Goal: Task Accomplishment & Management: Manage account settings

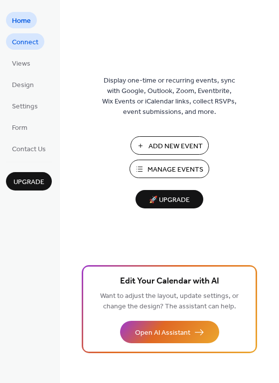
click at [23, 39] on span "Connect" at bounding box center [25, 42] width 26 height 10
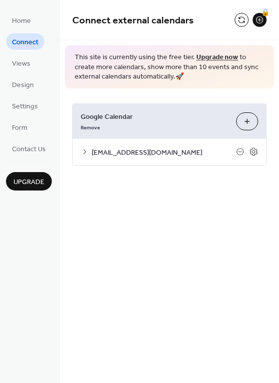
click at [84, 153] on icon at bounding box center [84, 151] width 3 height 5
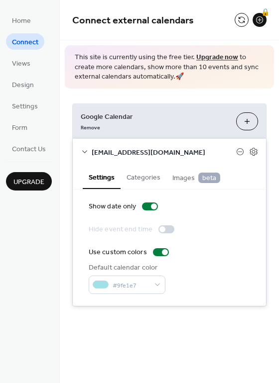
click at [150, 179] on button "Categories" at bounding box center [144, 176] width 46 height 23
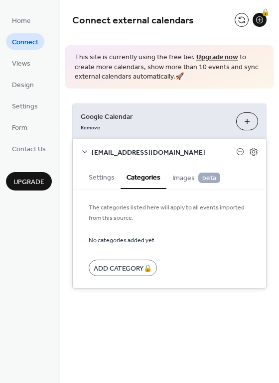
click at [186, 182] on span "Images beta" at bounding box center [196, 178] width 48 height 11
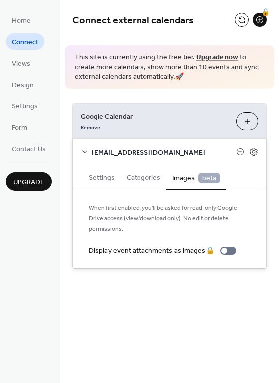
click at [87, 147] on div "contacto@elcaminodelcuerpo.com" at bounding box center [169, 152] width 193 height 26
click at [87, 150] on icon at bounding box center [85, 152] width 8 height 8
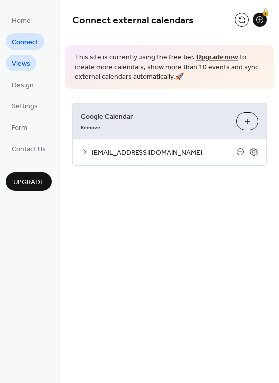
click at [20, 69] on span "Views" at bounding box center [21, 64] width 18 height 10
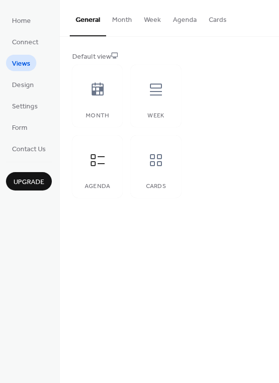
click at [122, 18] on button "Month" at bounding box center [122, 17] width 32 height 35
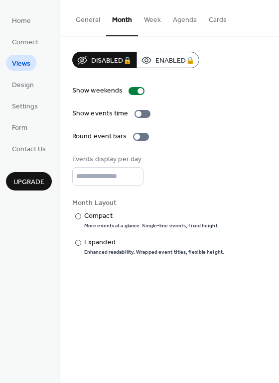
click at [94, 16] on button "General" at bounding box center [88, 17] width 36 height 35
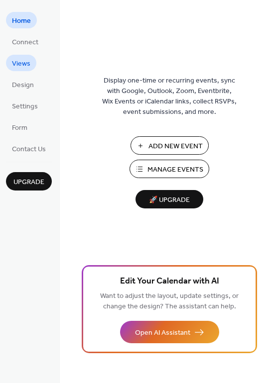
click at [32, 61] on link "Views" at bounding box center [21, 63] width 30 height 16
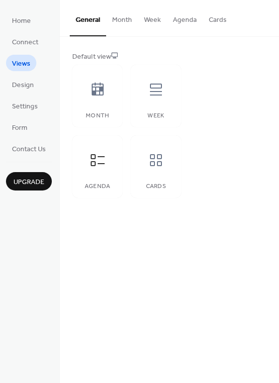
click at [31, 93] on ul "Home Connect Views Design Settings Form Contact Us" at bounding box center [29, 84] width 46 height 145
click at [30, 86] on span "Design" at bounding box center [23, 85] width 22 height 10
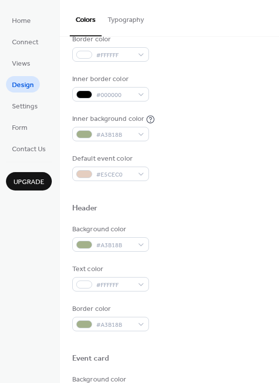
scroll to position [154, 0]
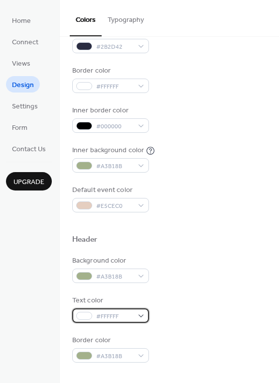
click at [96, 312] on span "#FFFFFF" at bounding box center [114, 317] width 37 height 10
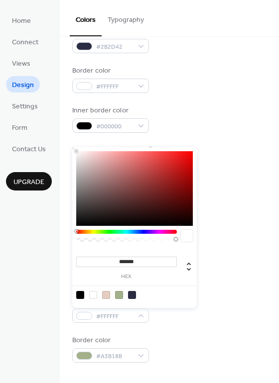
click at [80, 299] on div at bounding box center [80, 295] width 8 height 8
type input "*******"
click at [220, 293] on div "Background color #A3B18B Text color #000000FF Border color #A3B18B" at bounding box center [169, 309] width 194 height 107
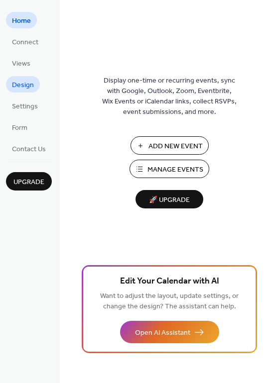
click at [27, 84] on span "Design" at bounding box center [23, 85] width 22 height 10
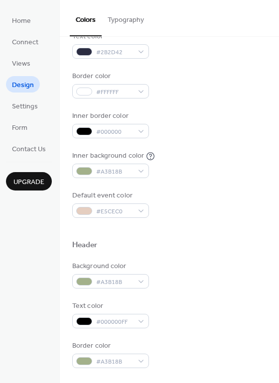
scroll to position [154, 0]
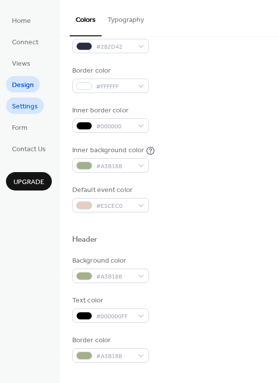
click at [22, 102] on span "Settings" at bounding box center [25, 107] width 26 height 10
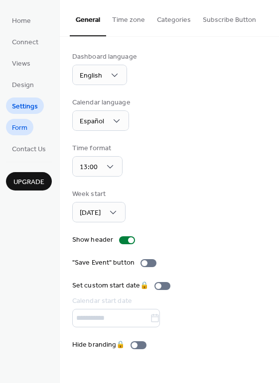
click at [18, 131] on span "Form" at bounding box center [19, 128] width 15 height 10
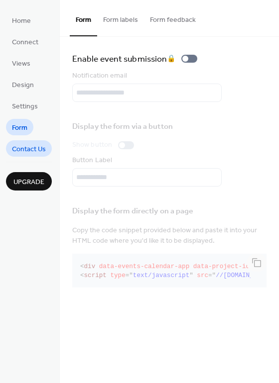
click at [40, 144] on span "Contact Us" at bounding box center [29, 149] width 34 height 10
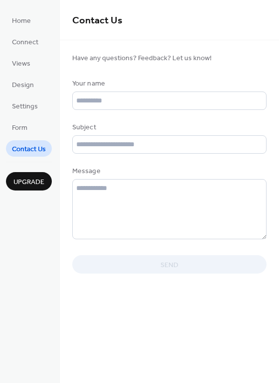
click at [25, 183] on span "Upgrade" at bounding box center [28, 182] width 31 height 10
